Goal: Complete application form

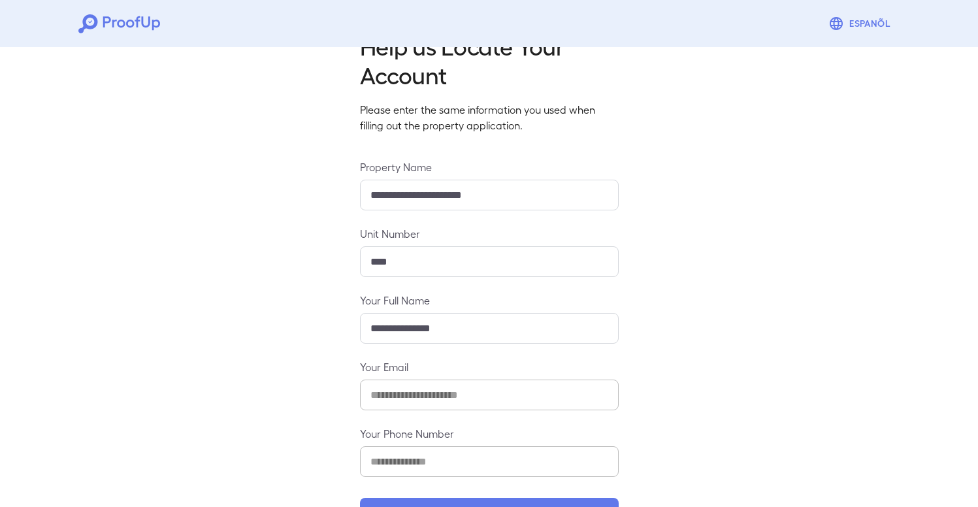
scroll to position [85, 0]
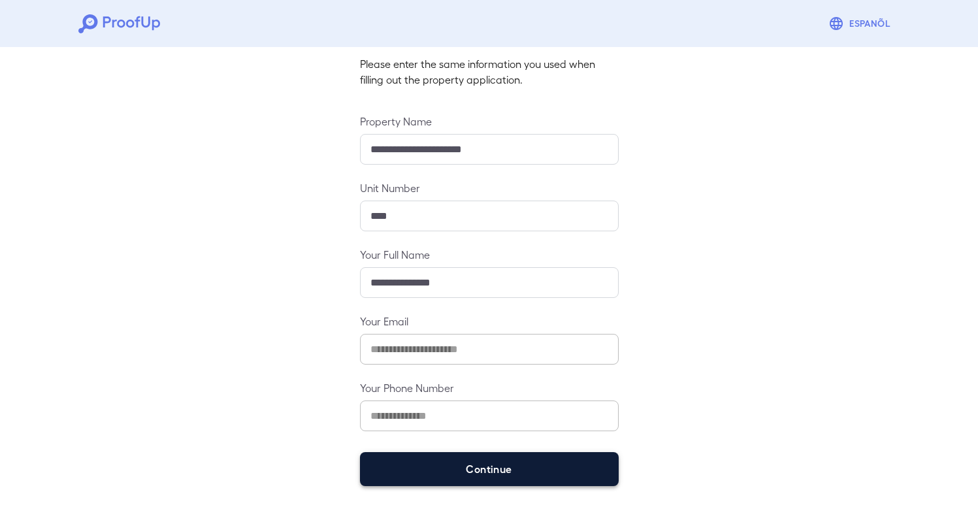
click at [466, 468] on button "Continue" at bounding box center [489, 469] width 259 height 34
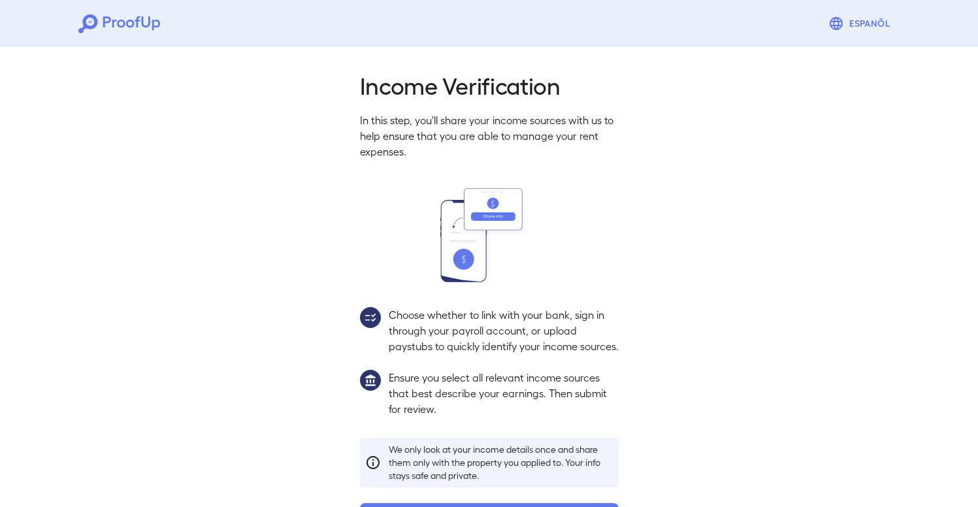
scroll to position [66, 0]
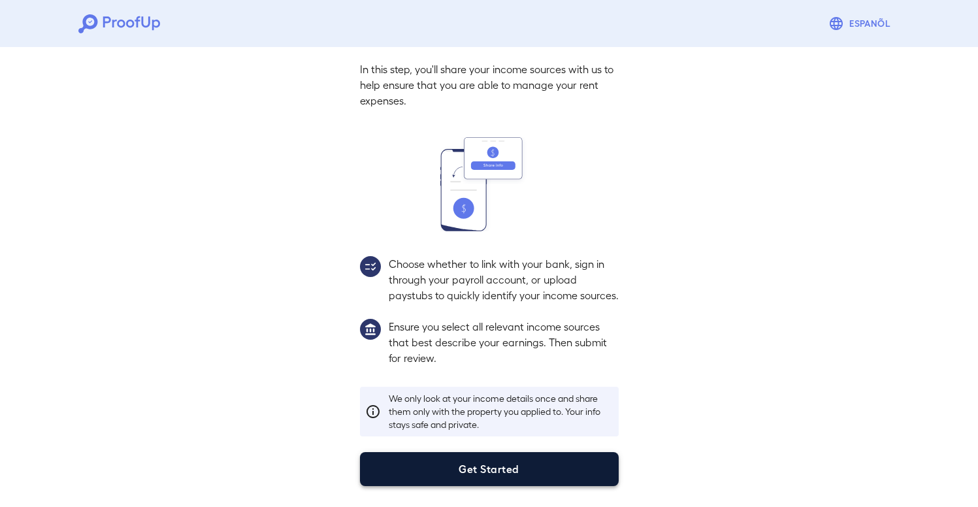
click at [487, 480] on button "Get Started" at bounding box center [489, 469] width 259 height 34
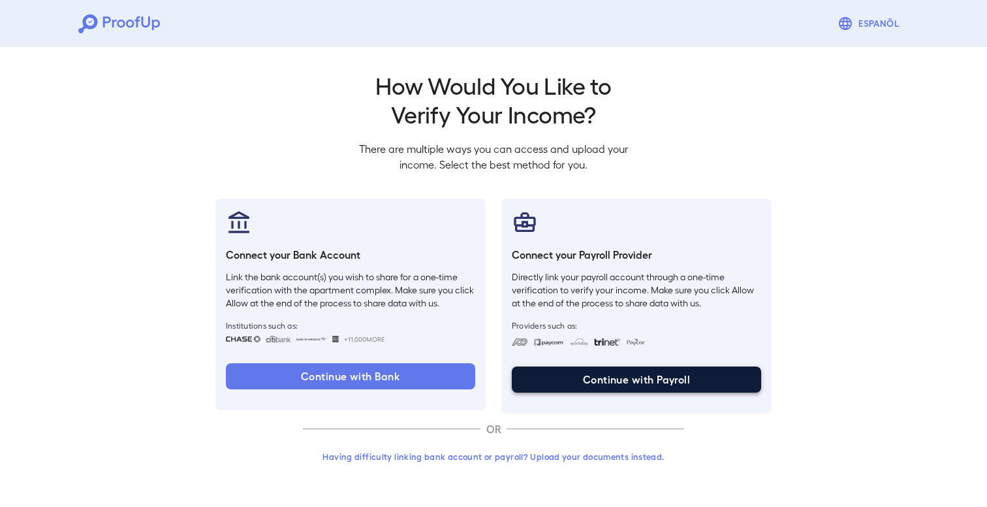
click at [623, 378] on button "Continue with Payroll" at bounding box center [636, 379] width 249 height 26
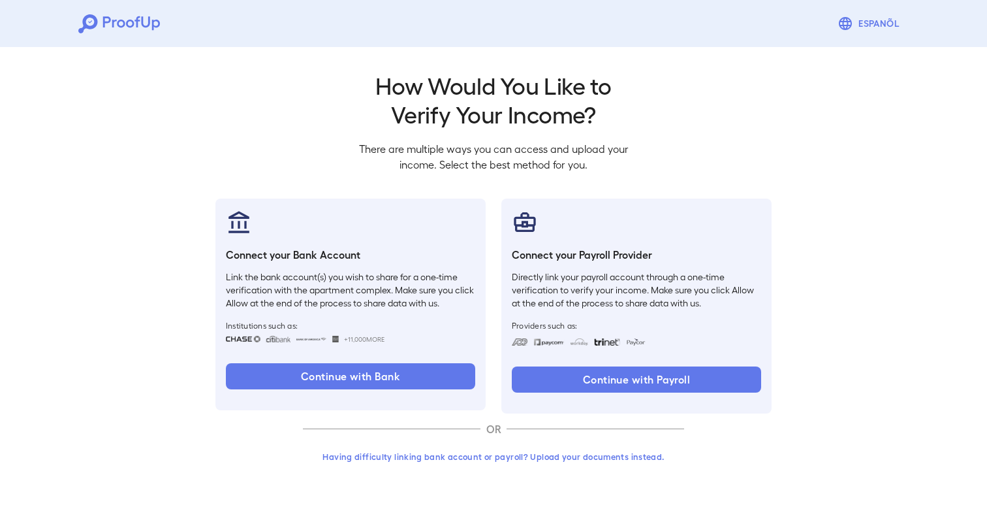
click at [488, 457] on button "Having difficulty linking bank account or payroll? Upload your documents instea…" at bounding box center [493, 457] width 381 height 24
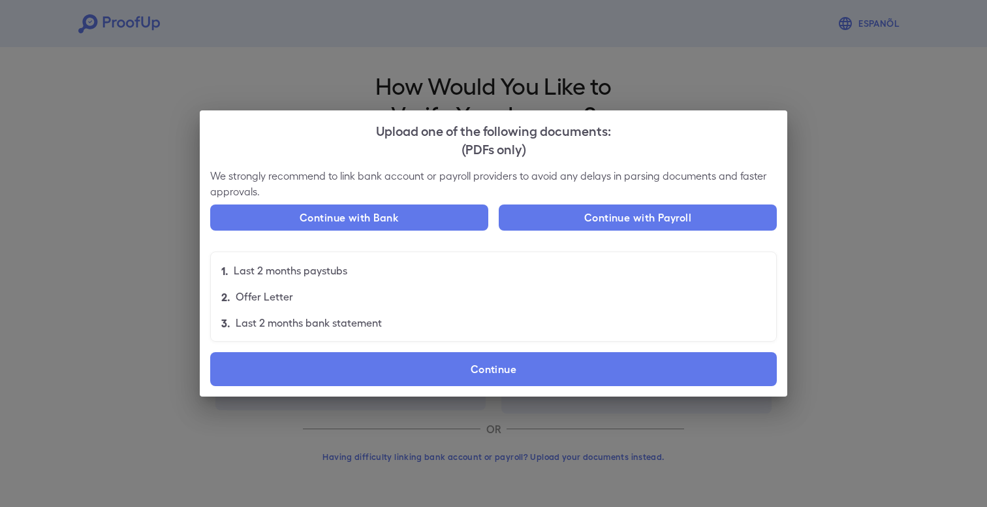
click at [531, 143] on div "(PDFs only)" at bounding box center [493, 148] width 567 height 18
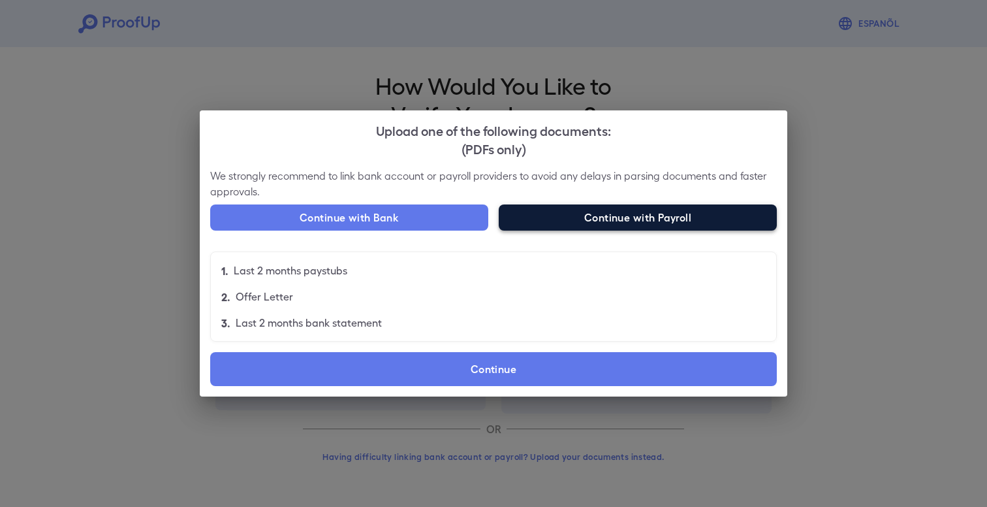
click at [607, 217] on button "Continue with Payroll" at bounding box center [638, 217] width 278 height 26
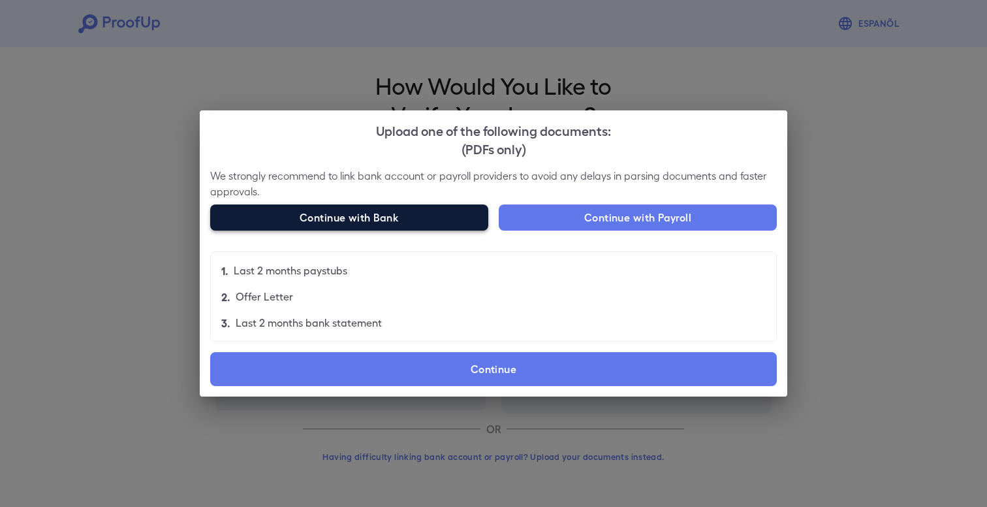
click at [398, 226] on button "Continue with Bank" at bounding box center [349, 217] width 278 height 26
